Goal: Task Accomplishment & Management: Use online tool/utility

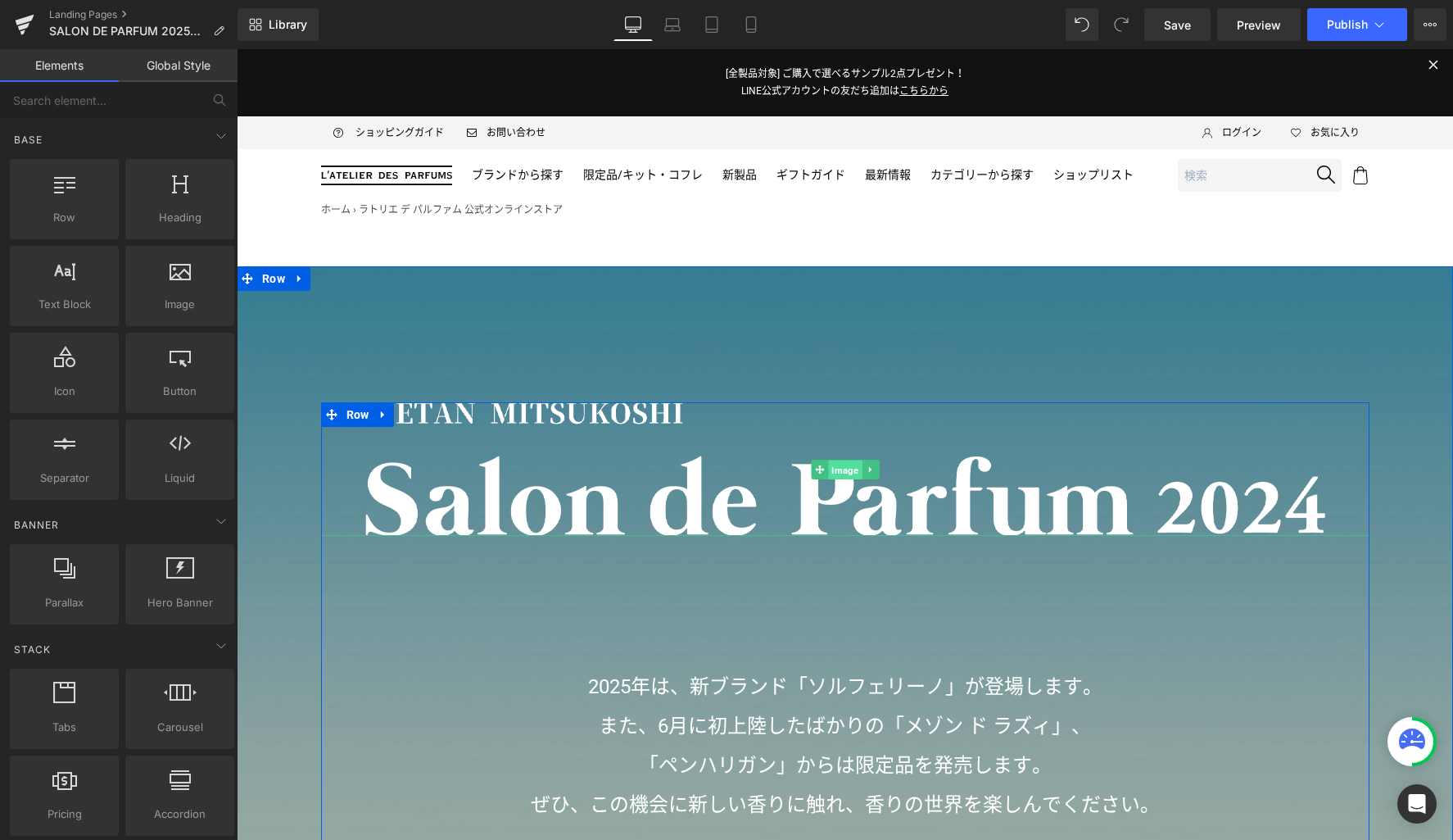
click at [834, 470] on span "Image" at bounding box center [845, 469] width 33 height 20
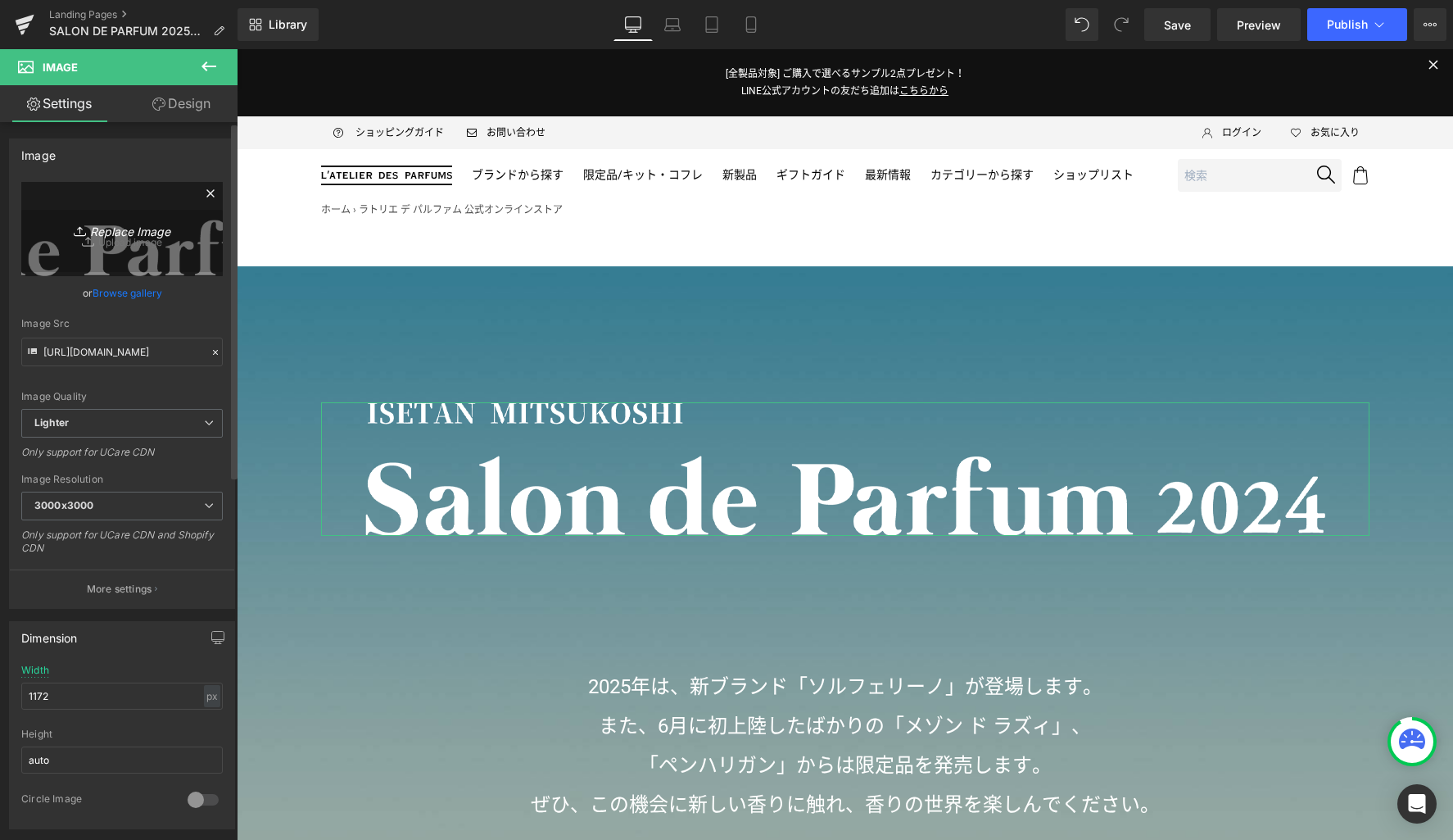
click at [130, 236] on icon "Replace Image" at bounding box center [123, 228] width 131 height 21
type input "C:\fakepath\title.png"
click at [149, 228] on icon "Replace Image" at bounding box center [123, 228] width 131 height 21
type input "C:\fakepath\title.png"
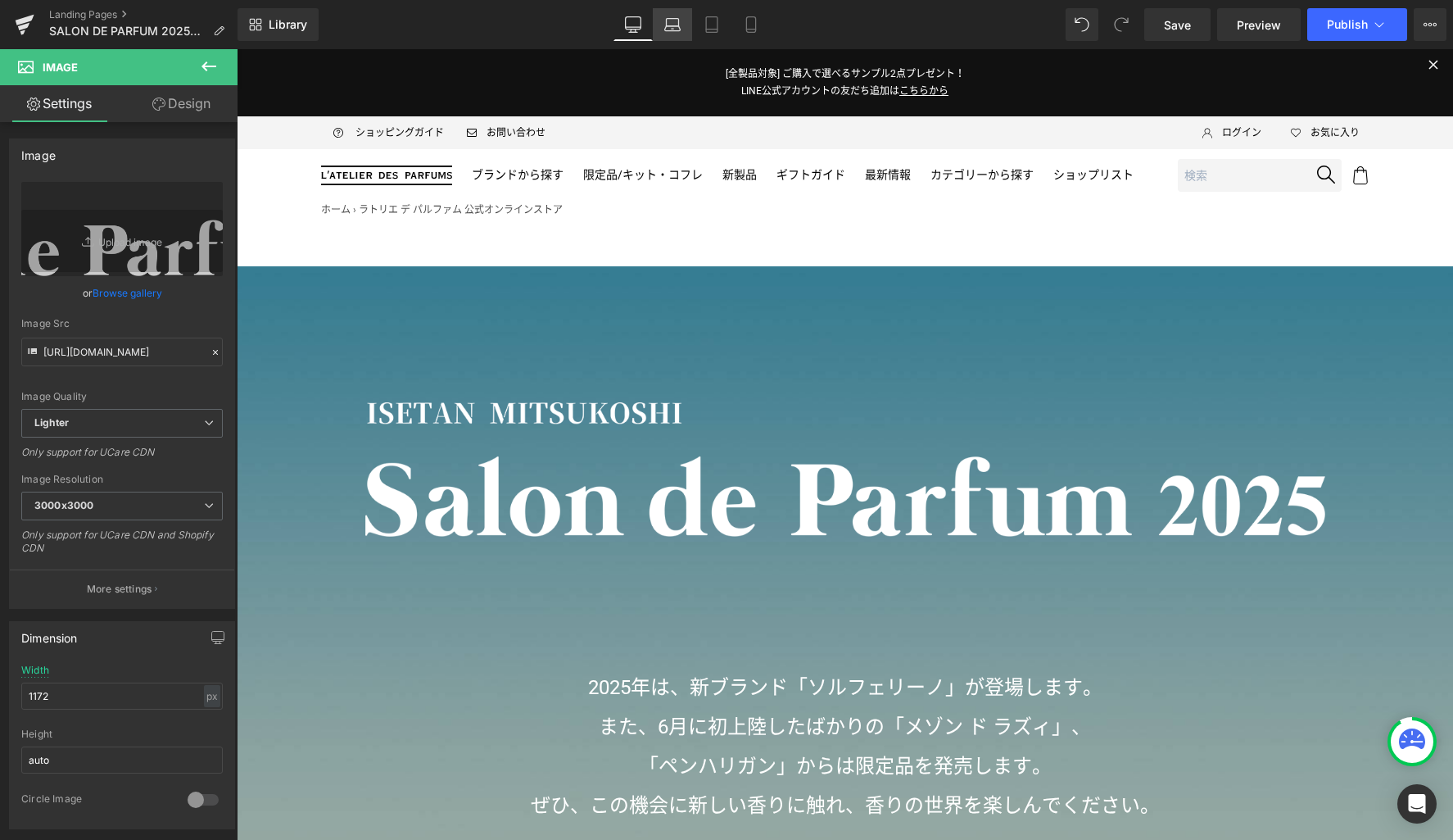
click at [676, 26] on icon at bounding box center [674, 28] width 16 height 5
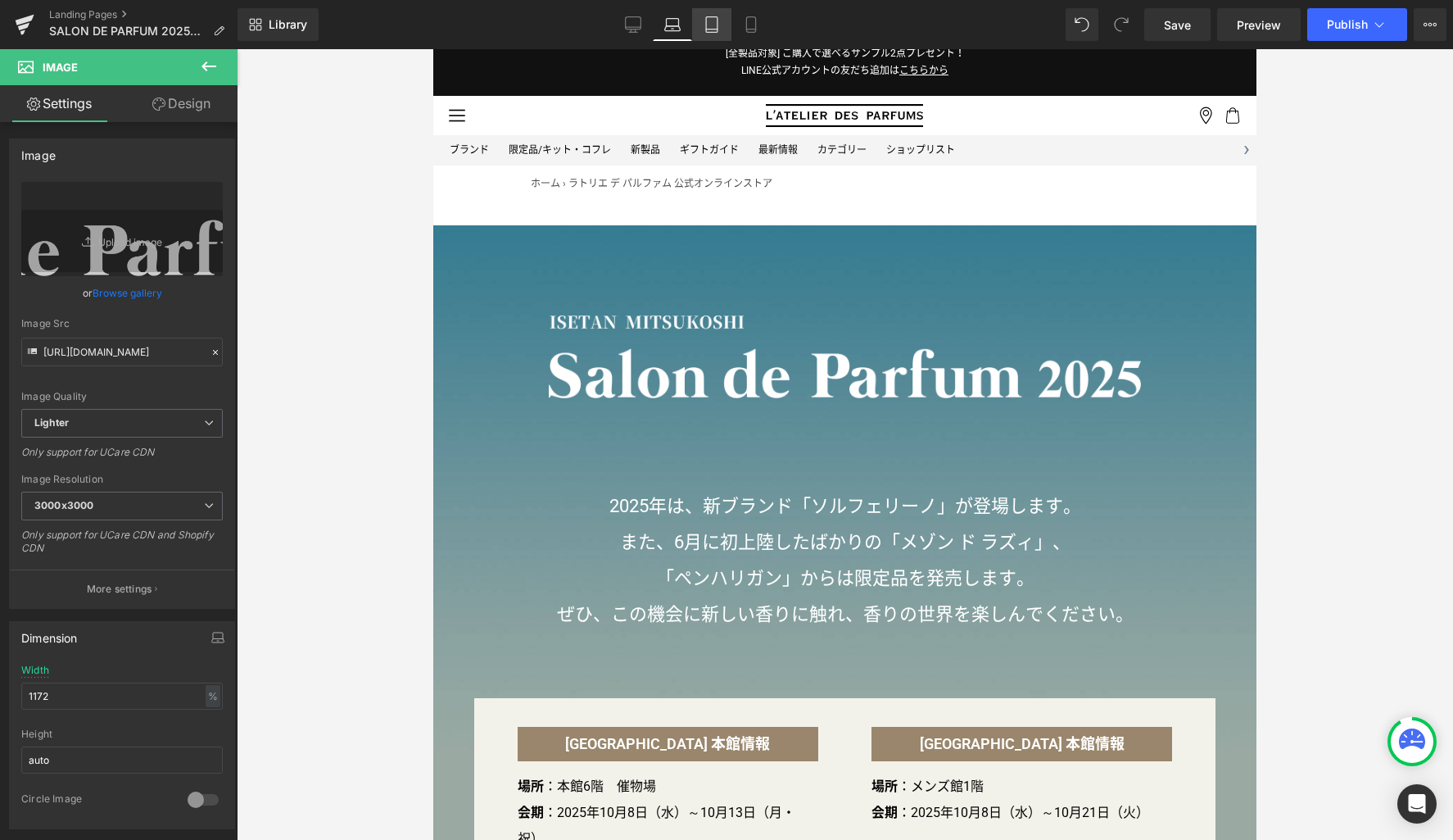
click at [717, 21] on icon at bounding box center [712, 25] width 17 height 17
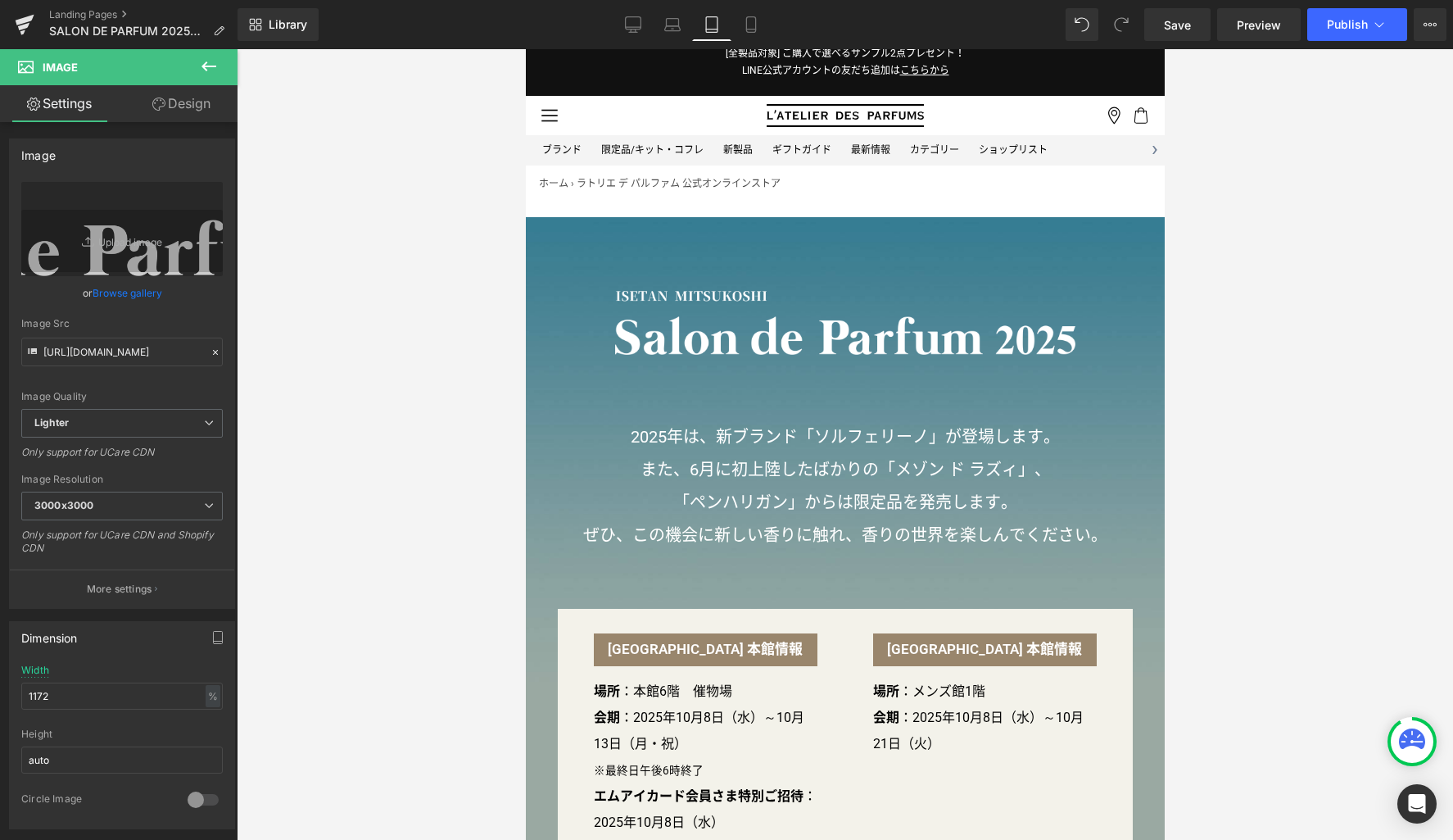
scroll to position [0, 0]
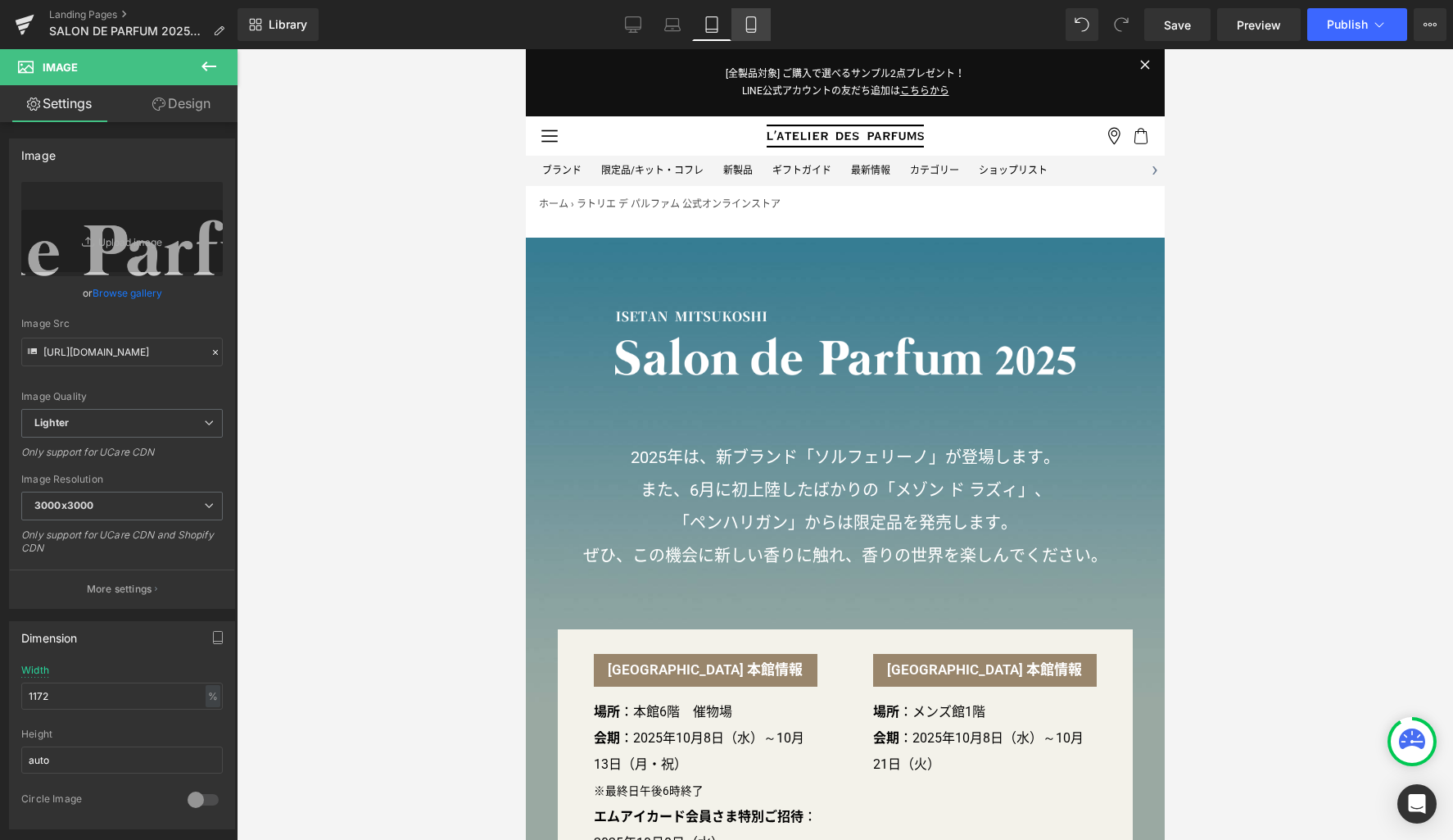
click at [758, 20] on icon at bounding box center [751, 25] width 17 height 17
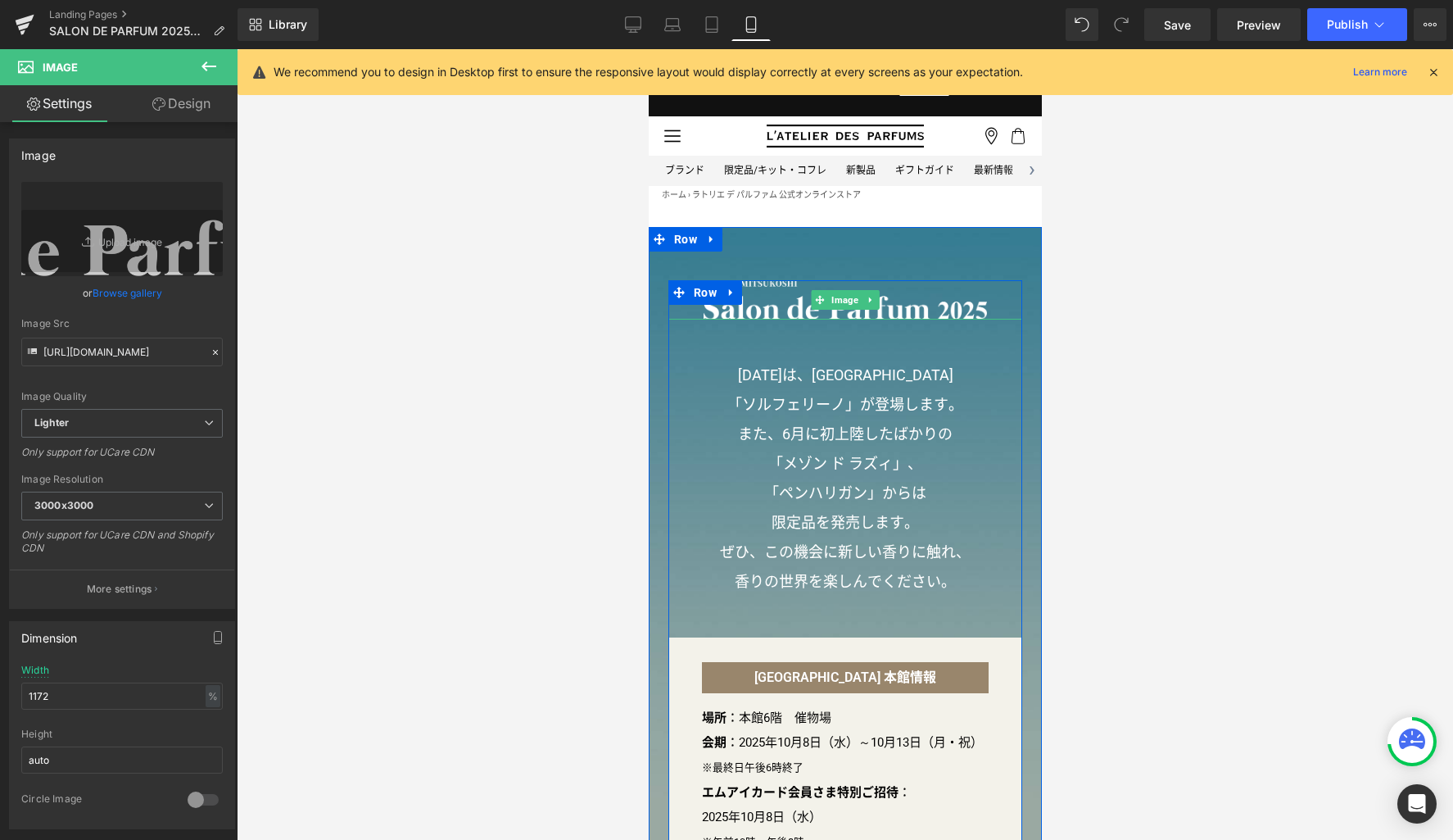
click at [867, 298] on icon at bounding box center [869, 300] width 9 height 10
click at [858, 302] on icon at bounding box center [861, 300] width 9 height 10
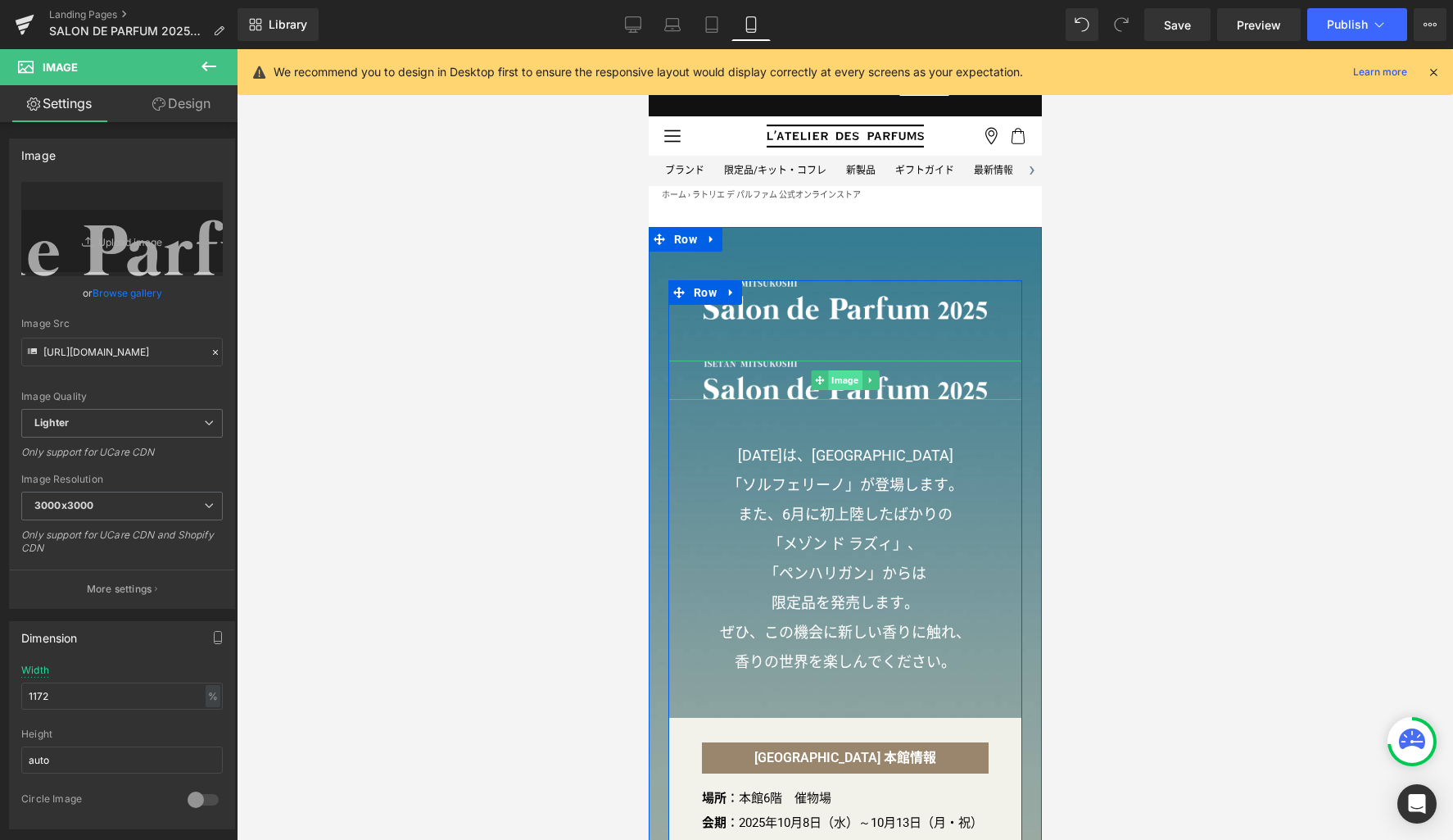
click at [842, 383] on span "Image" at bounding box center [844, 380] width 33 height 20
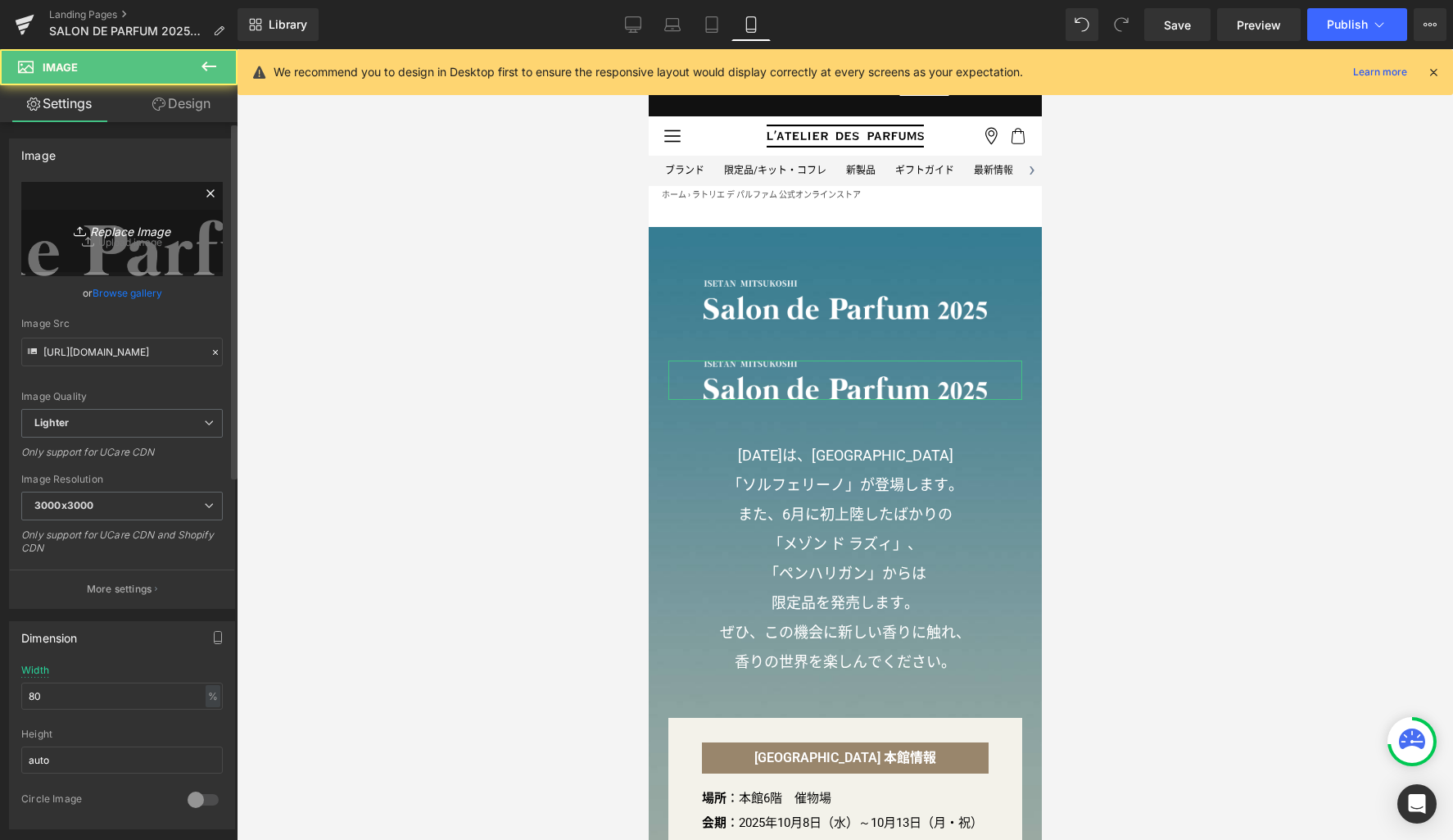
click at [152, 231] on icon "Replace Image" at bounding box center [123, 228] width 131 height 21
type input "C:\fakepath\title_sp.png"
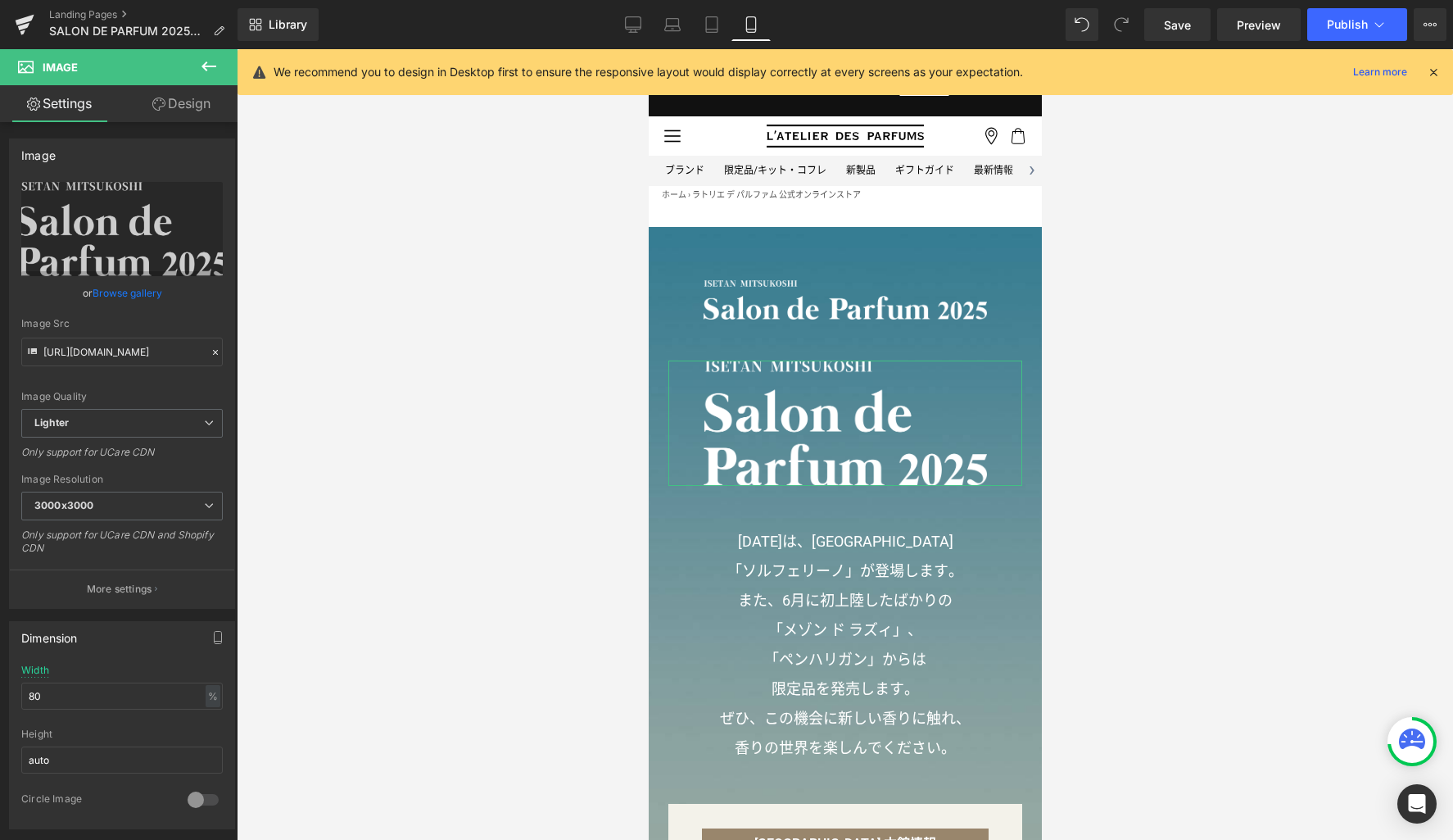
click at [200, 102] on link "Design" at bounding box center [181, 104] width 119 height 37
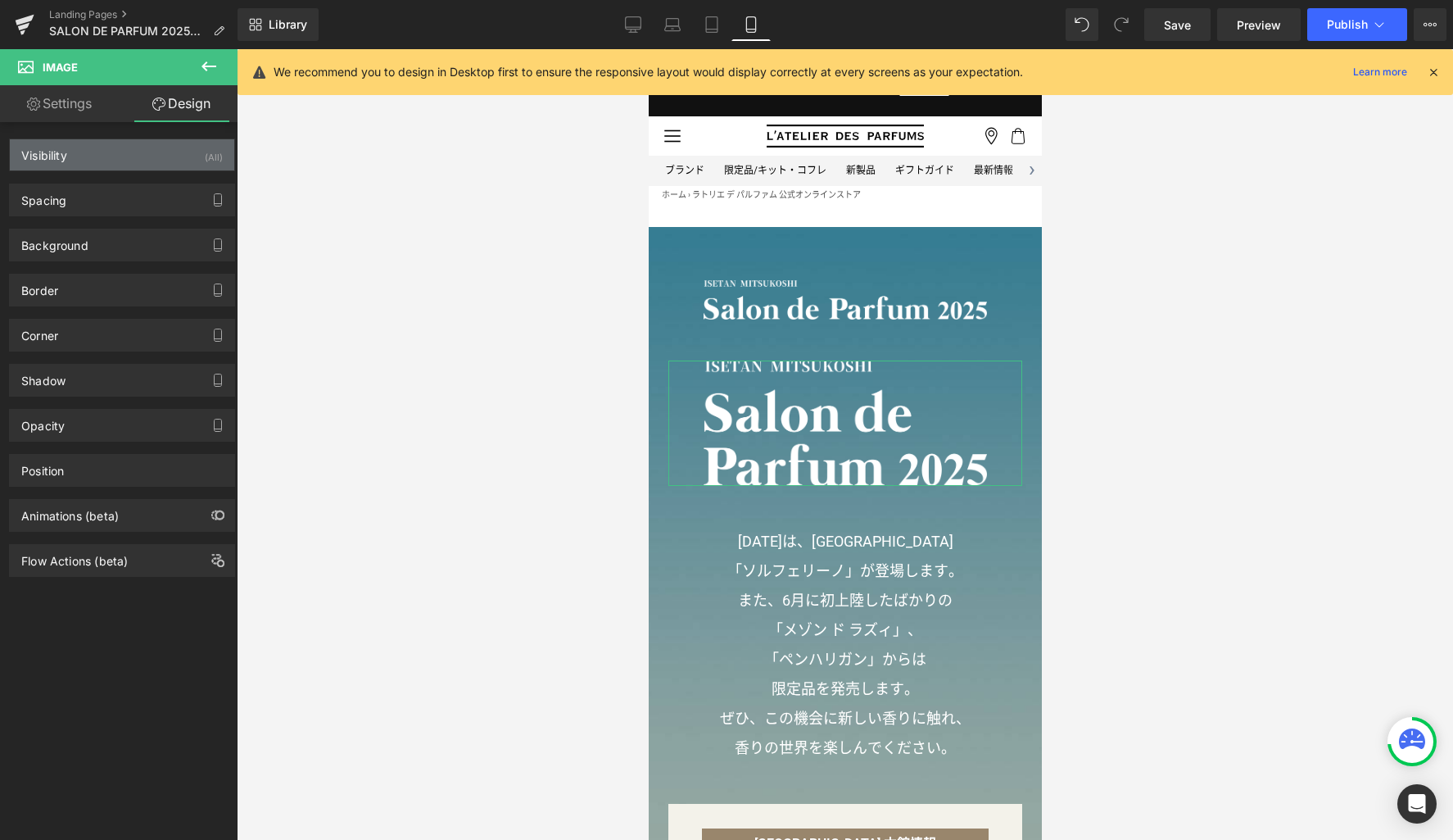
click at [160, 156] on div "Visibility (All)" at bounding box center [122, 155] width 225 height 31
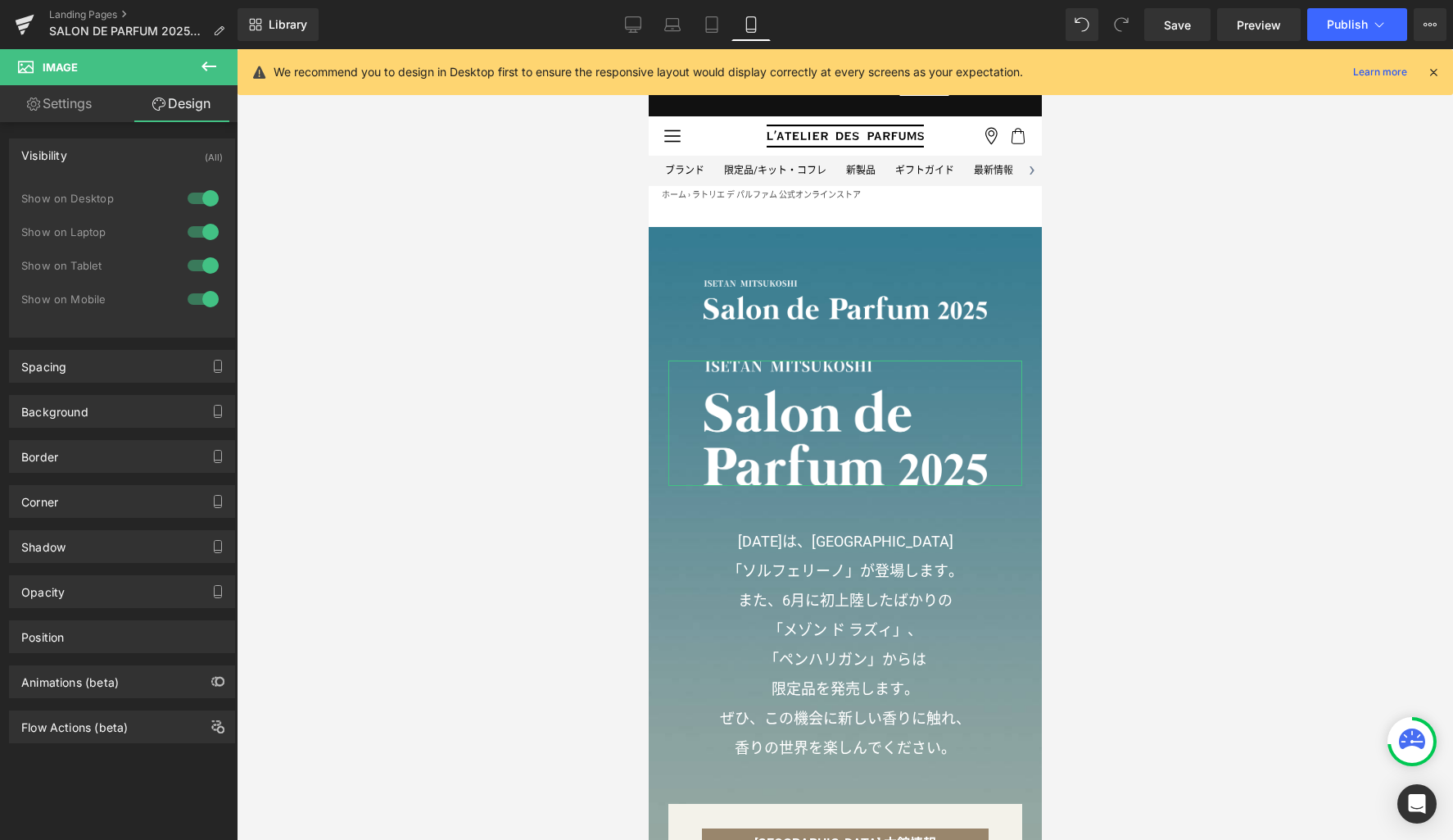
click at [203, 267] on div at bounding box center [203, 265] width 39 height 26
click at [206, 229] on div at bounding box center [203, 231] width 39 height 26
click at [205, 195] on div at bounding box center [203, 198] width 39 height 26
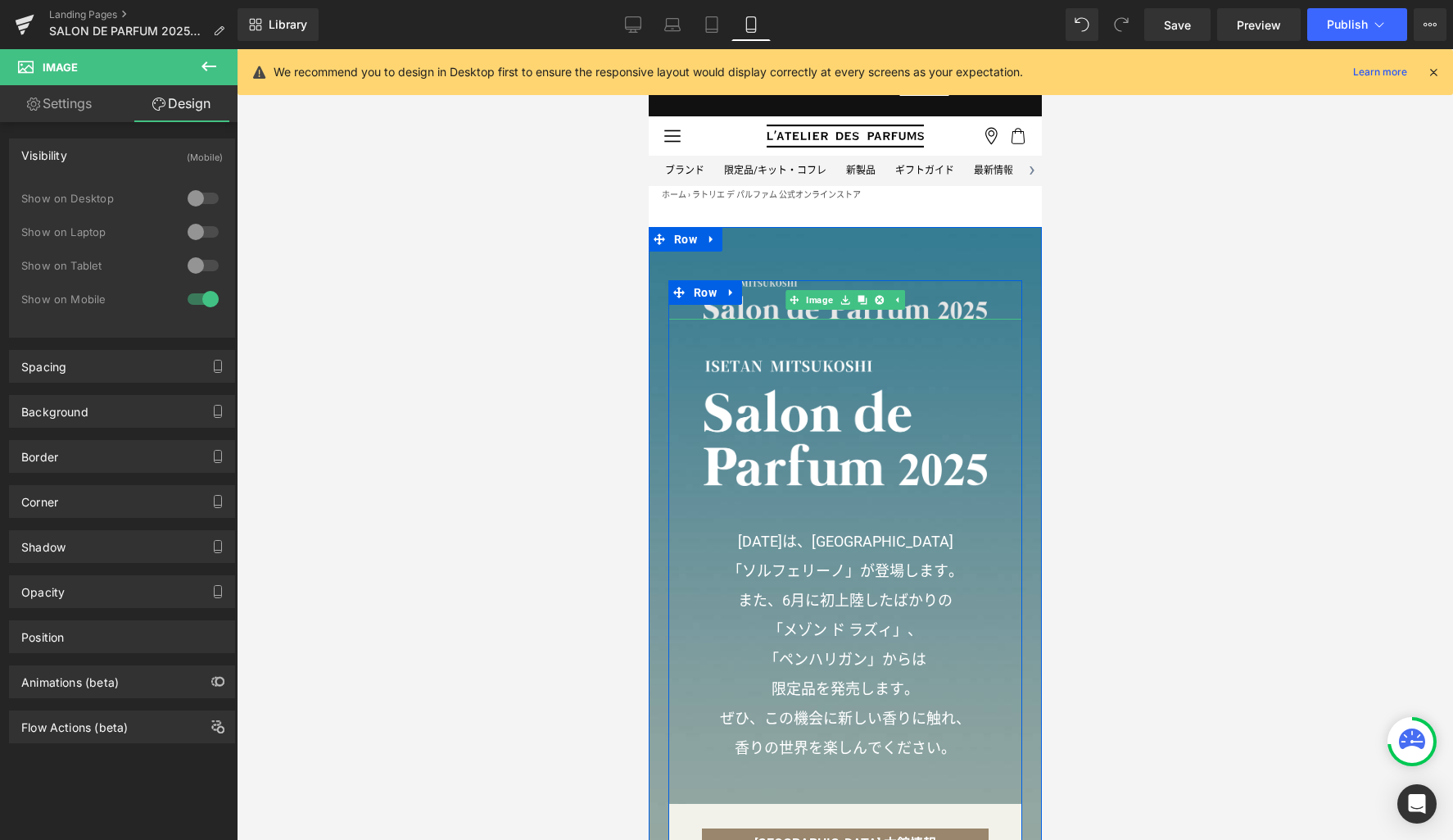
click at [771, 314] on img at bounding box center [844, 300] width 283 height 39
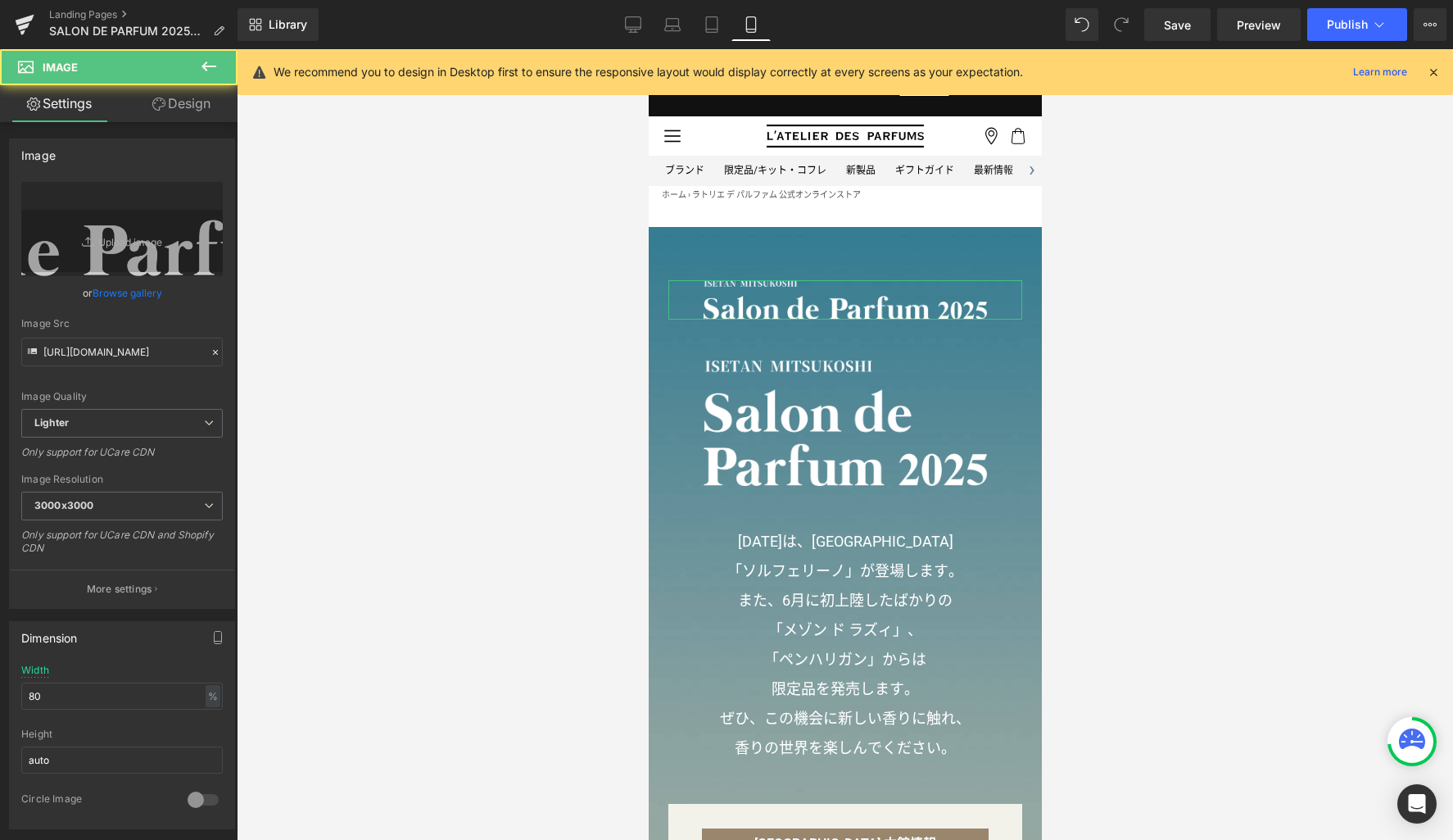
click at [173, 107] on link "Design" at bounding box center [181, 104] width 119 height 37
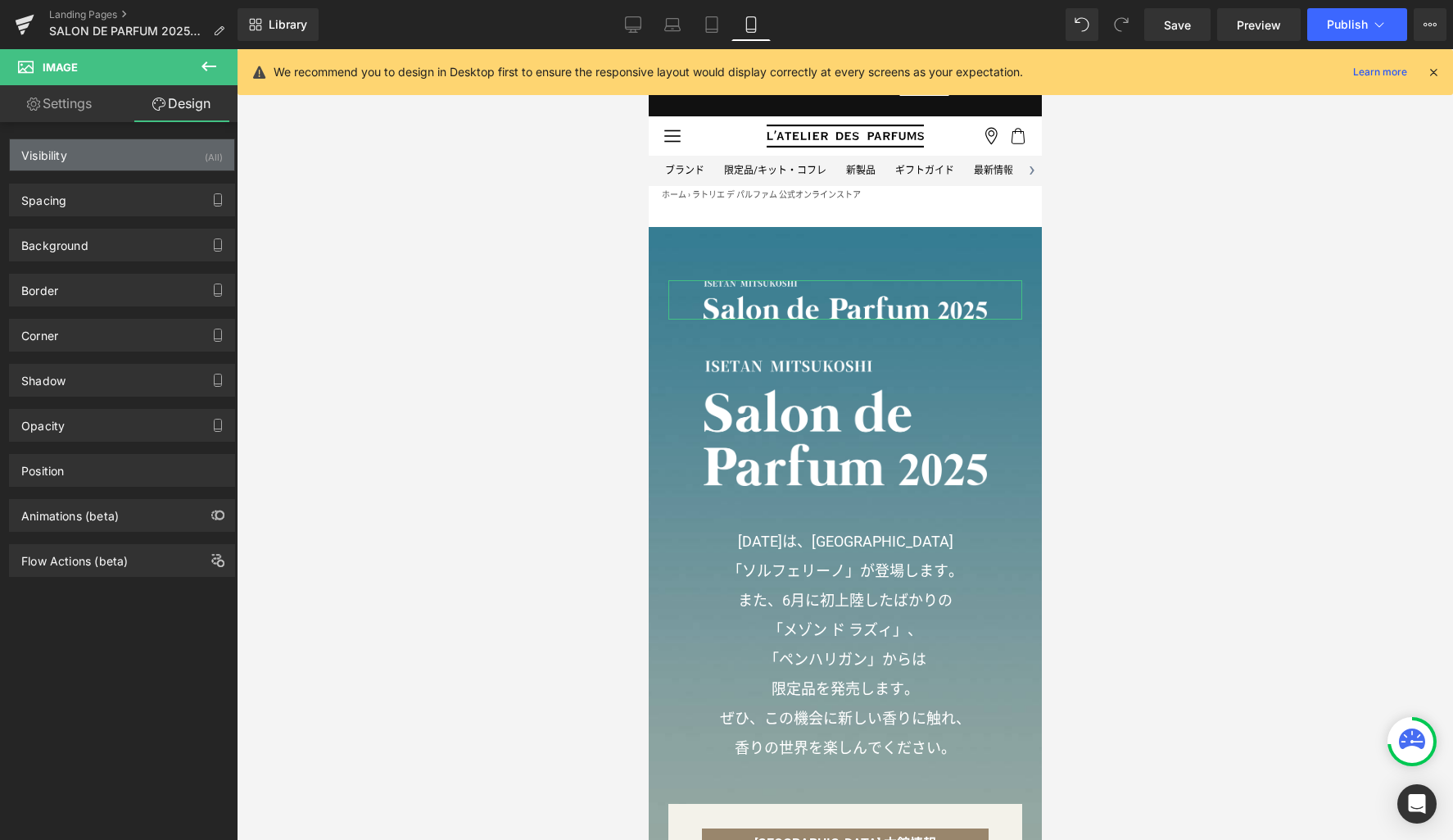
click at [142, 167] on div "Visibility (All)" at bounding box center [122, 155] width 225 height 31
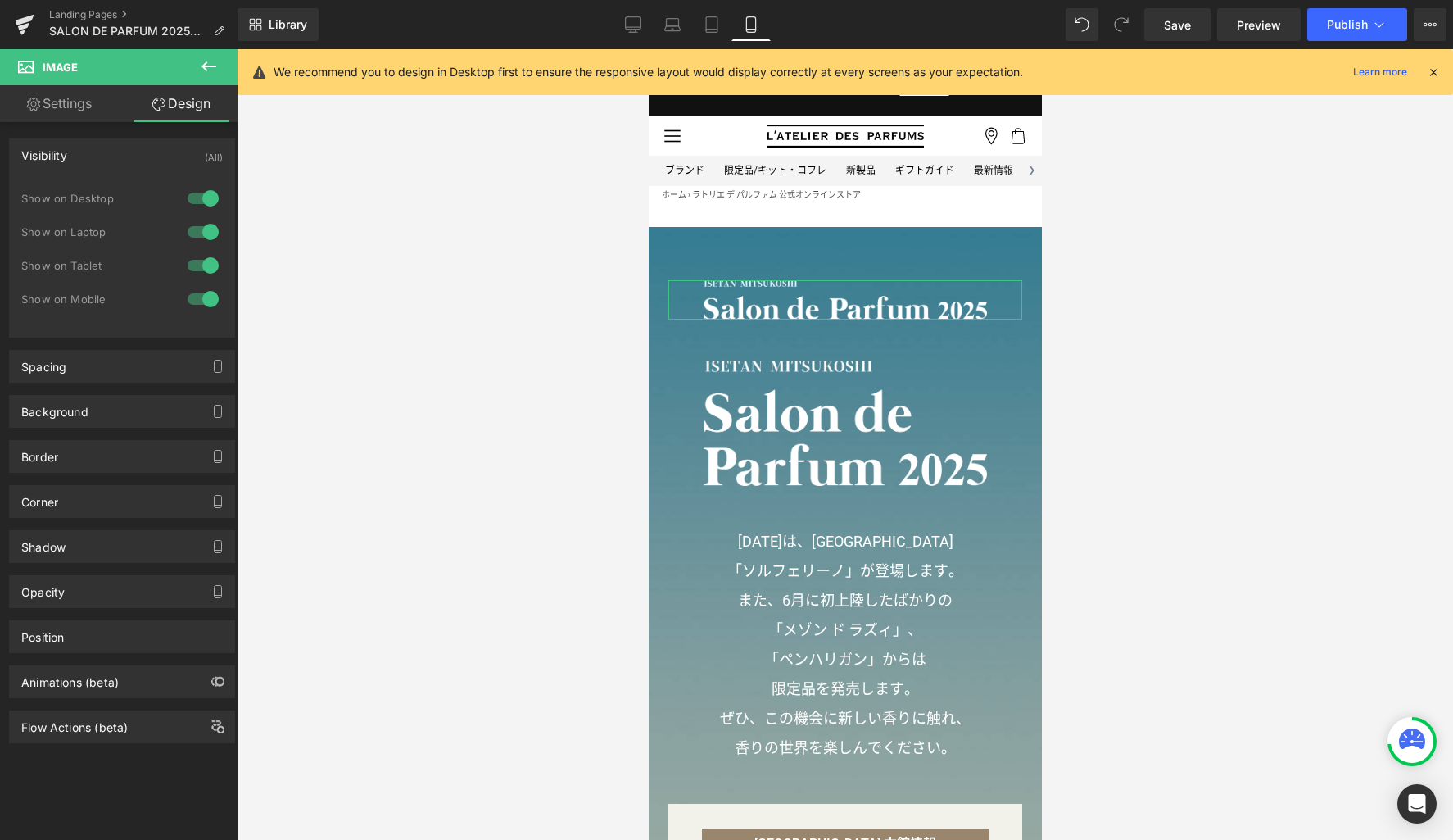
click at [202, 294] on div at bounding box center [203, 299] width 39 height 26
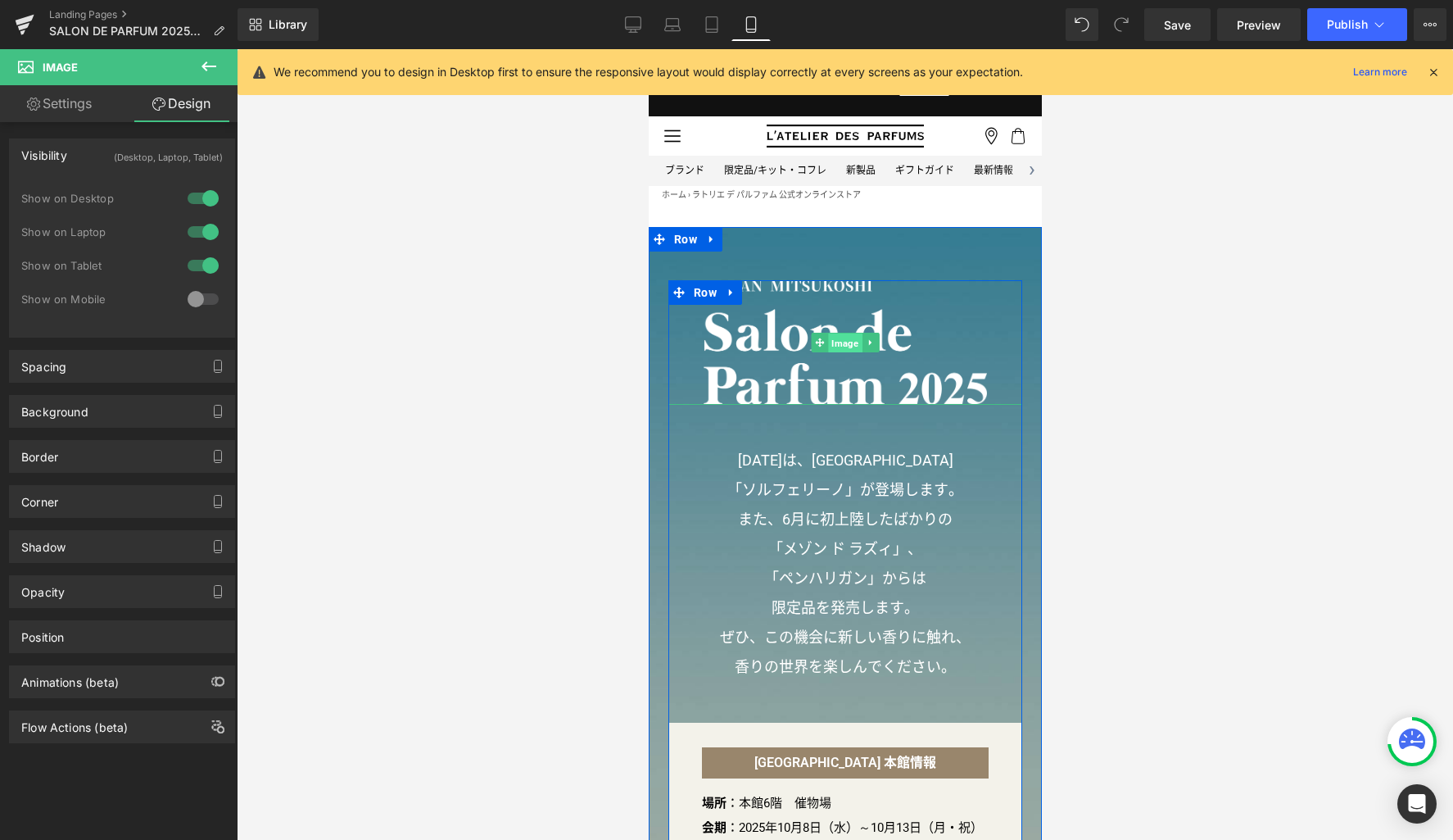
click at [835, 336] on span "Image" at bounding box center [844, 343] width 33 height 20
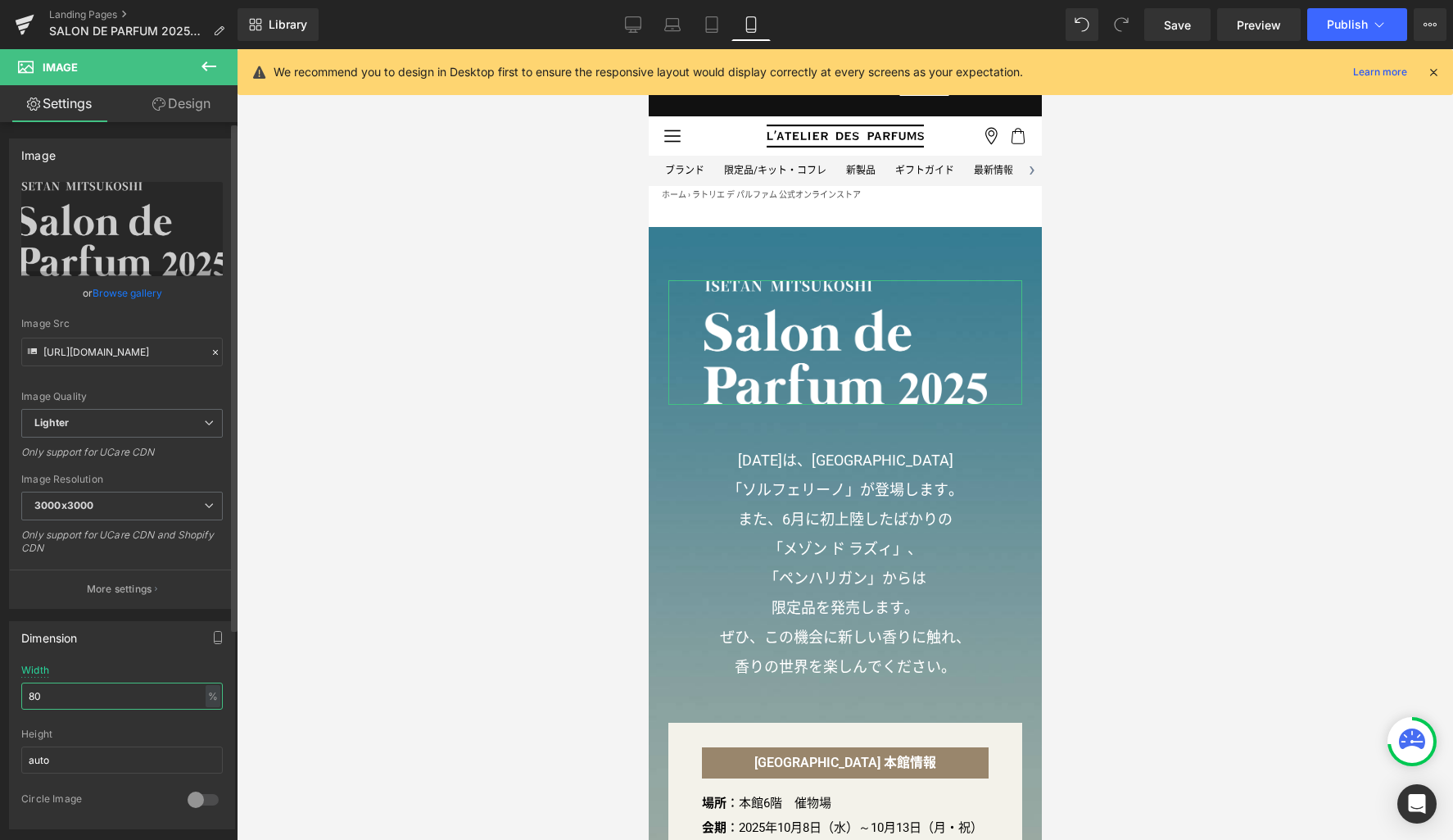
drag, startPoint x: 78, startPoint y: 700, endPoint x: 9, endPoint y: 685, distance: 70.6
click at [10, 686] on div "80% Width 80 % % px auto Height auto 0 Circle Image" at bounding box center [122, 746] width 225 height 164
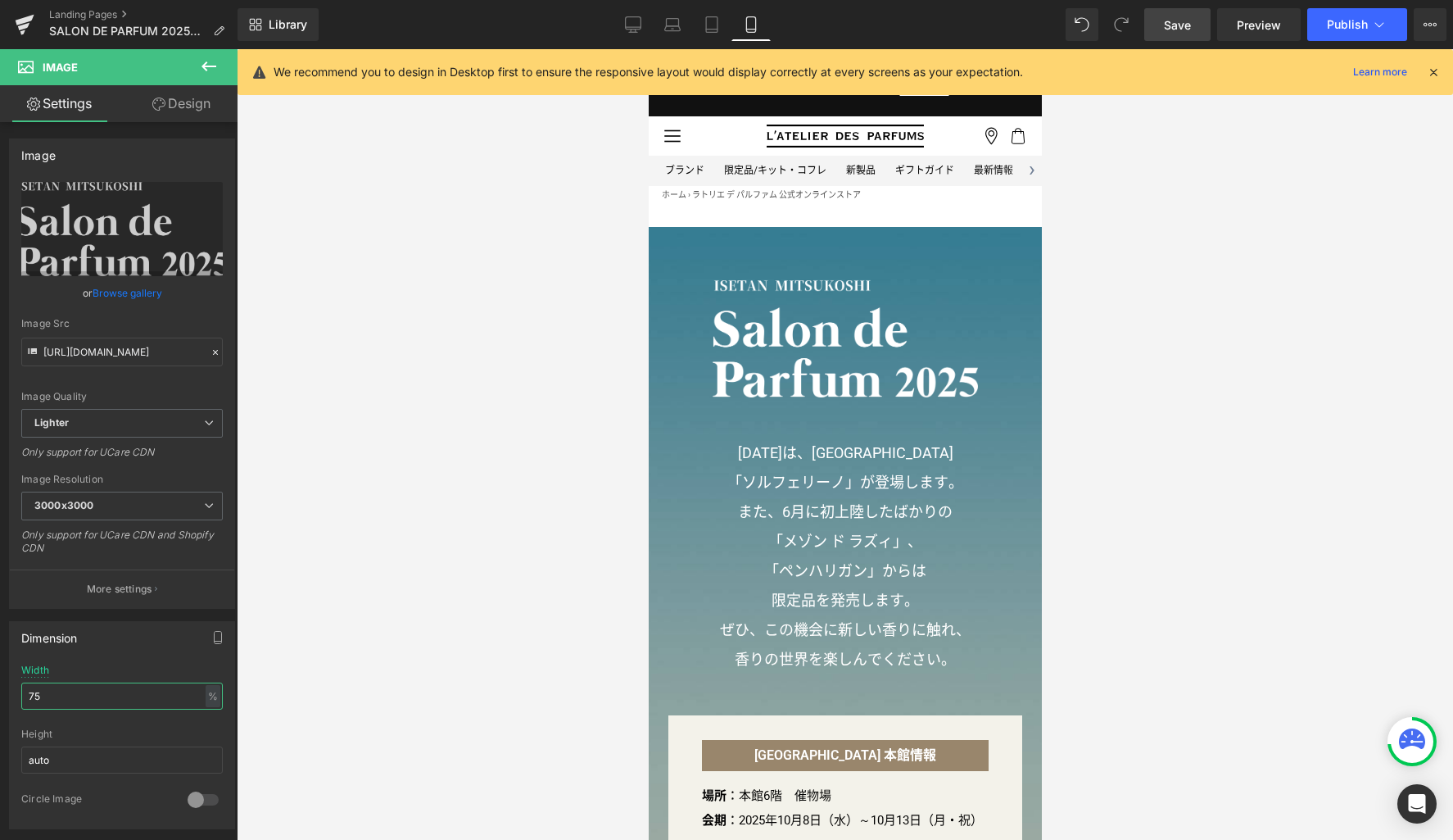
type input "75"
click at [1184, 27] on span "Save" at bounding box center [1177, 25] width 27 height 18
